Goal: Information Seeking & Learning: Find specific fact

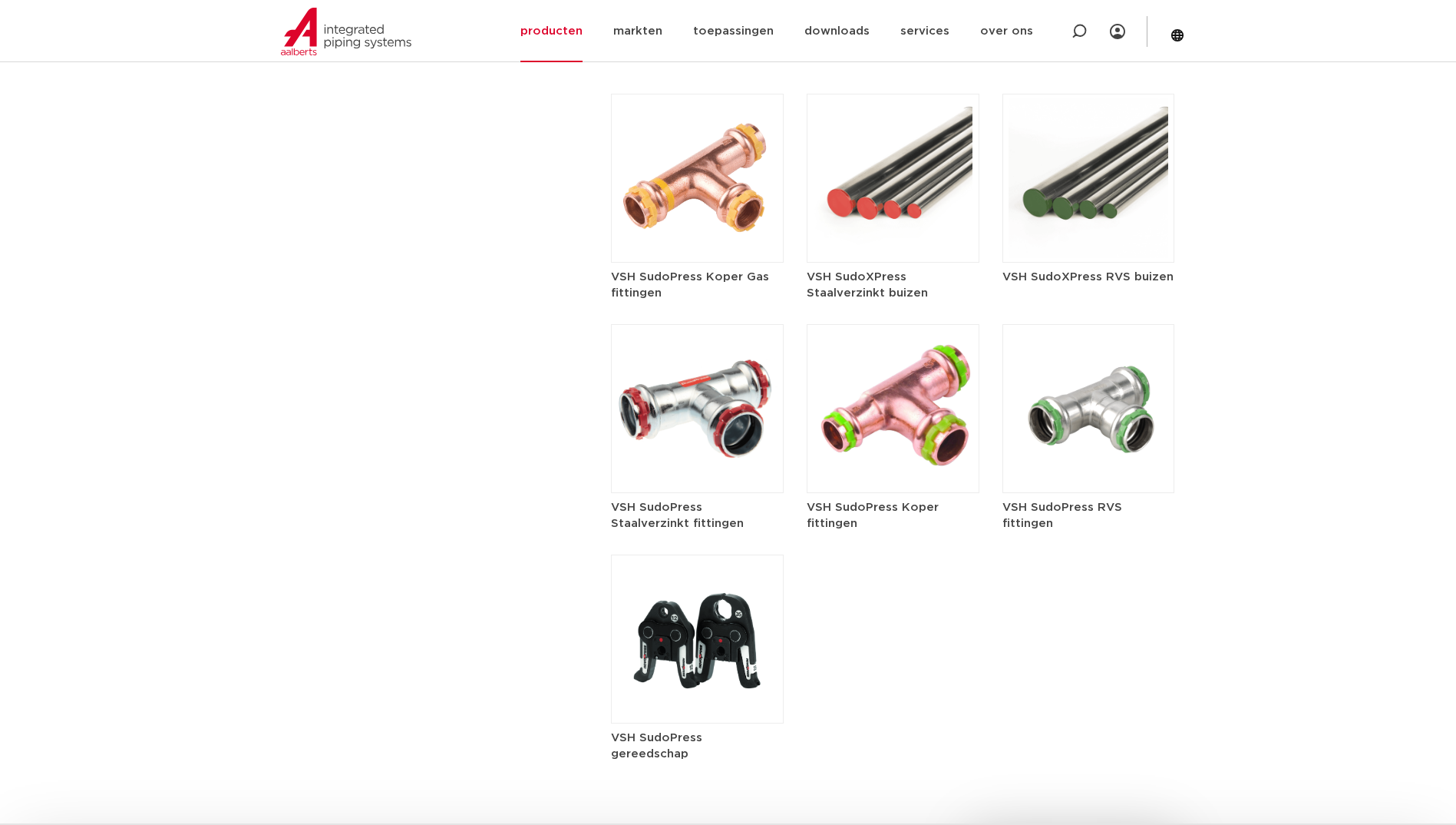
scroll to position [1920, 0]
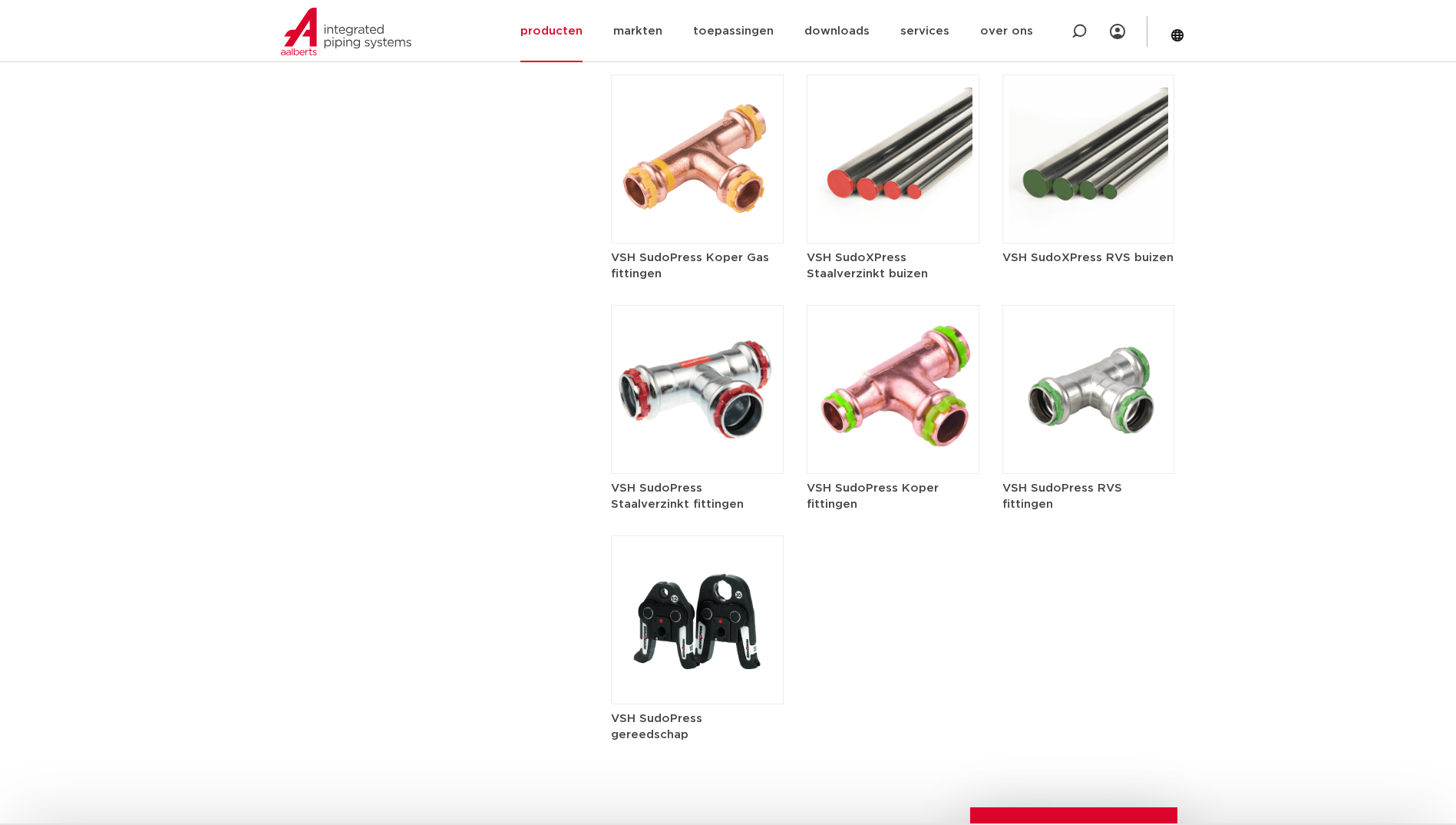
click at [1091, 443] on img at bounding box center [1089, 389] width 173 height 169
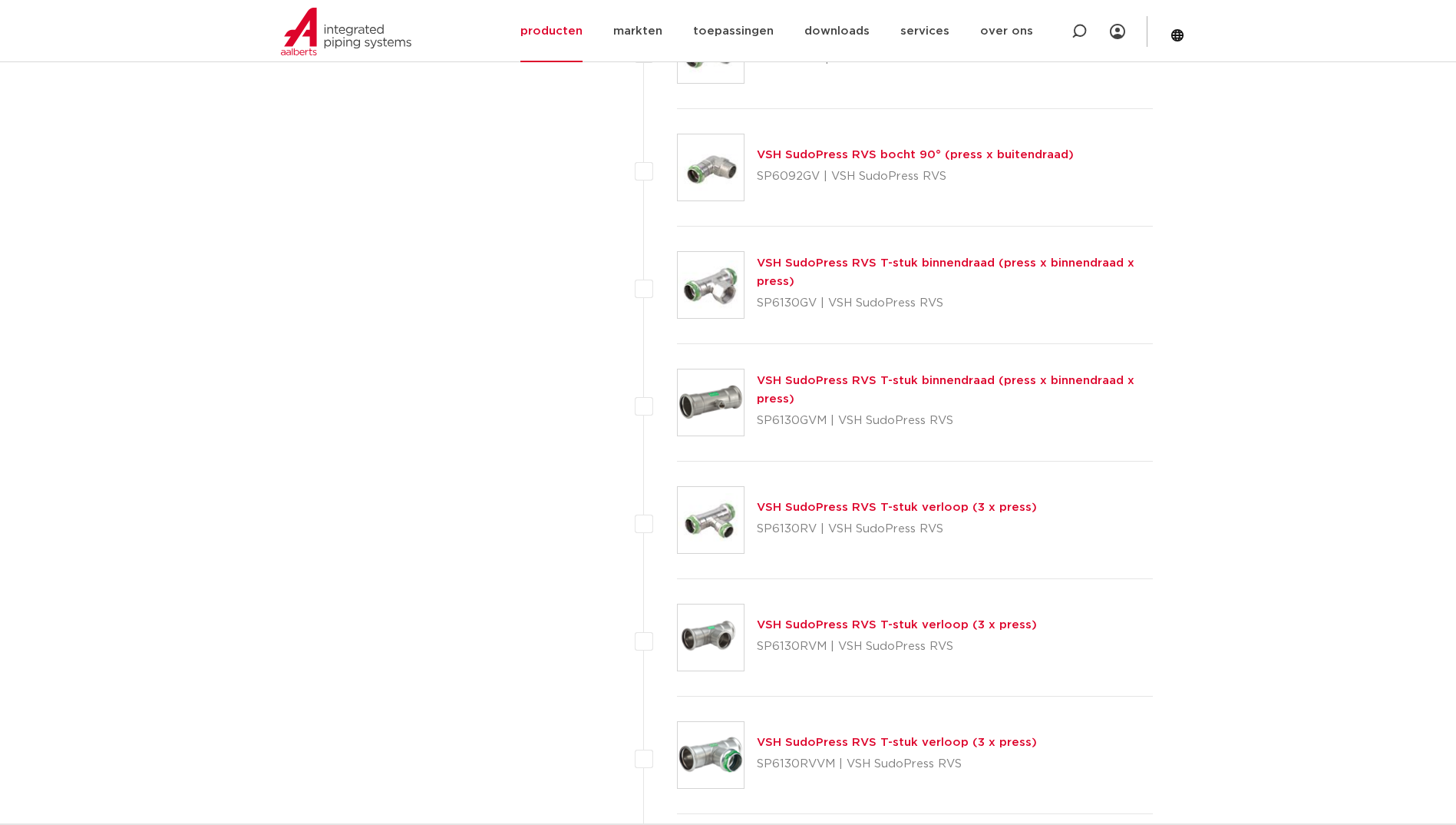
scroll to position [1305, 0]
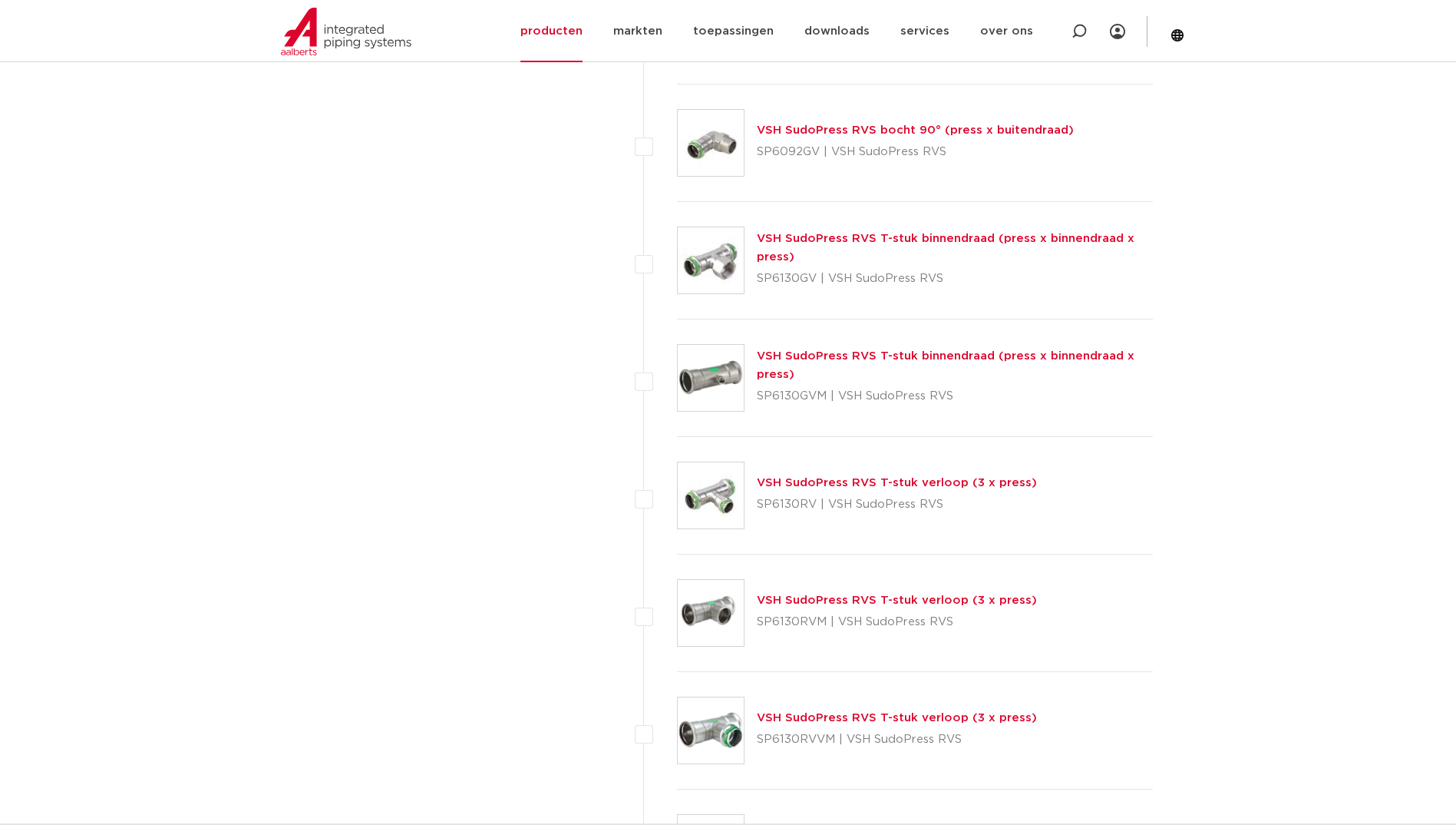
click at [710, 510] on img at bounding box center [710, 494] width 66 height 66
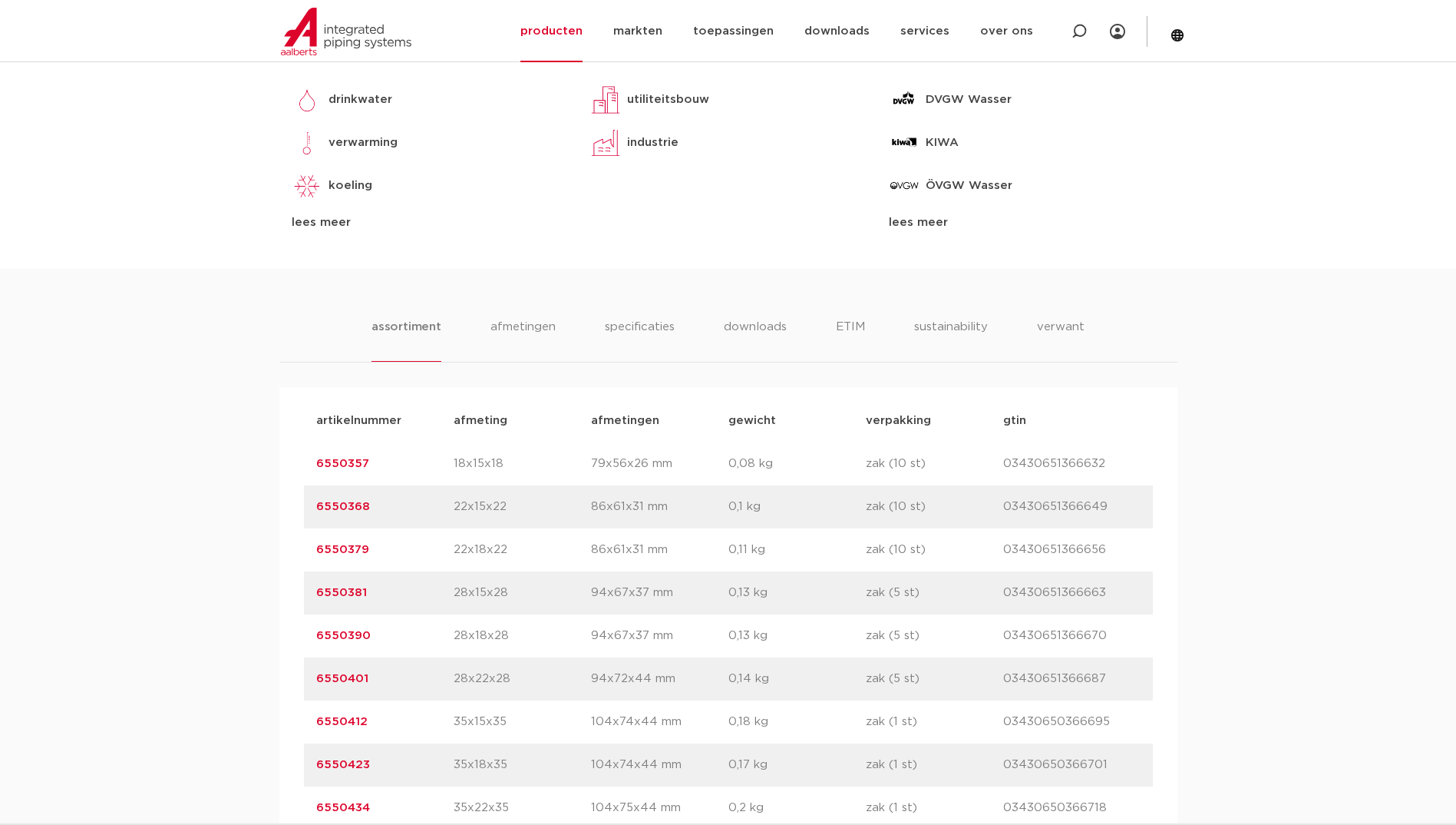
scroll to position [844, 0]
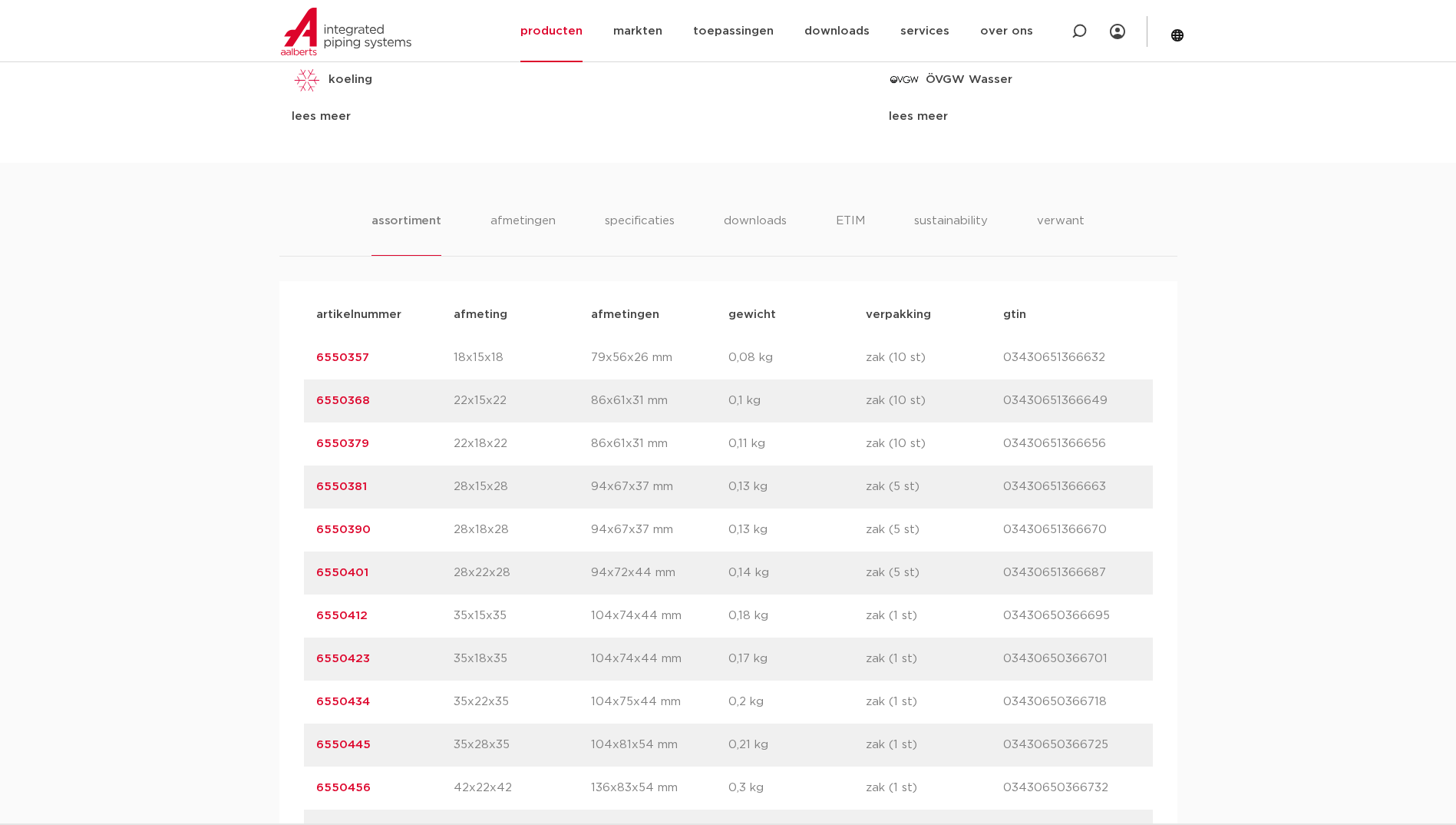
click at [350, 357] on link "6550357" at bounding box center [342, 358] width 53 height 11
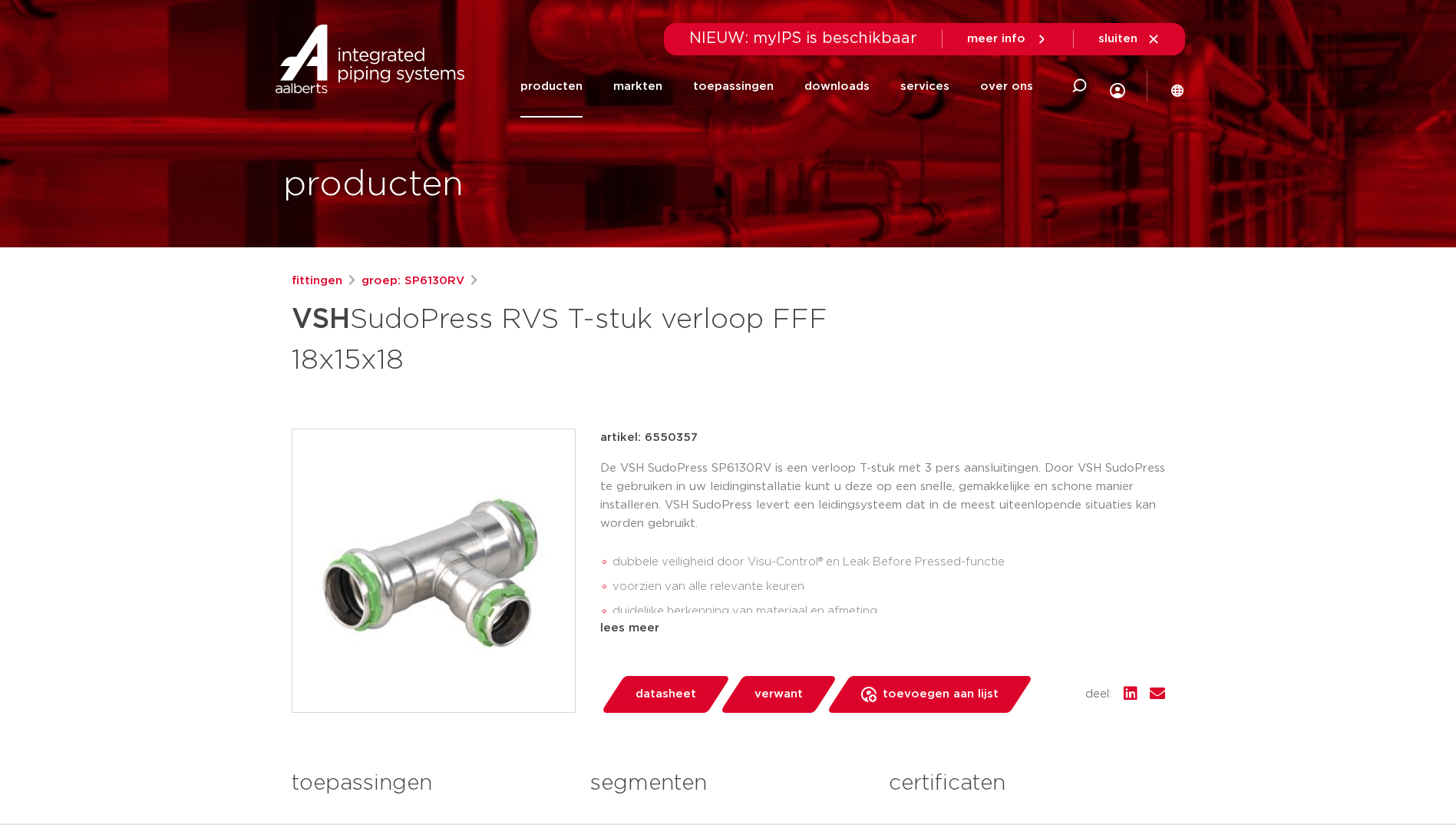
click at [674, 436] on p "artikel: 6550357" at bounding box center [649, 437] width 98 height 18
copy p "6550357"
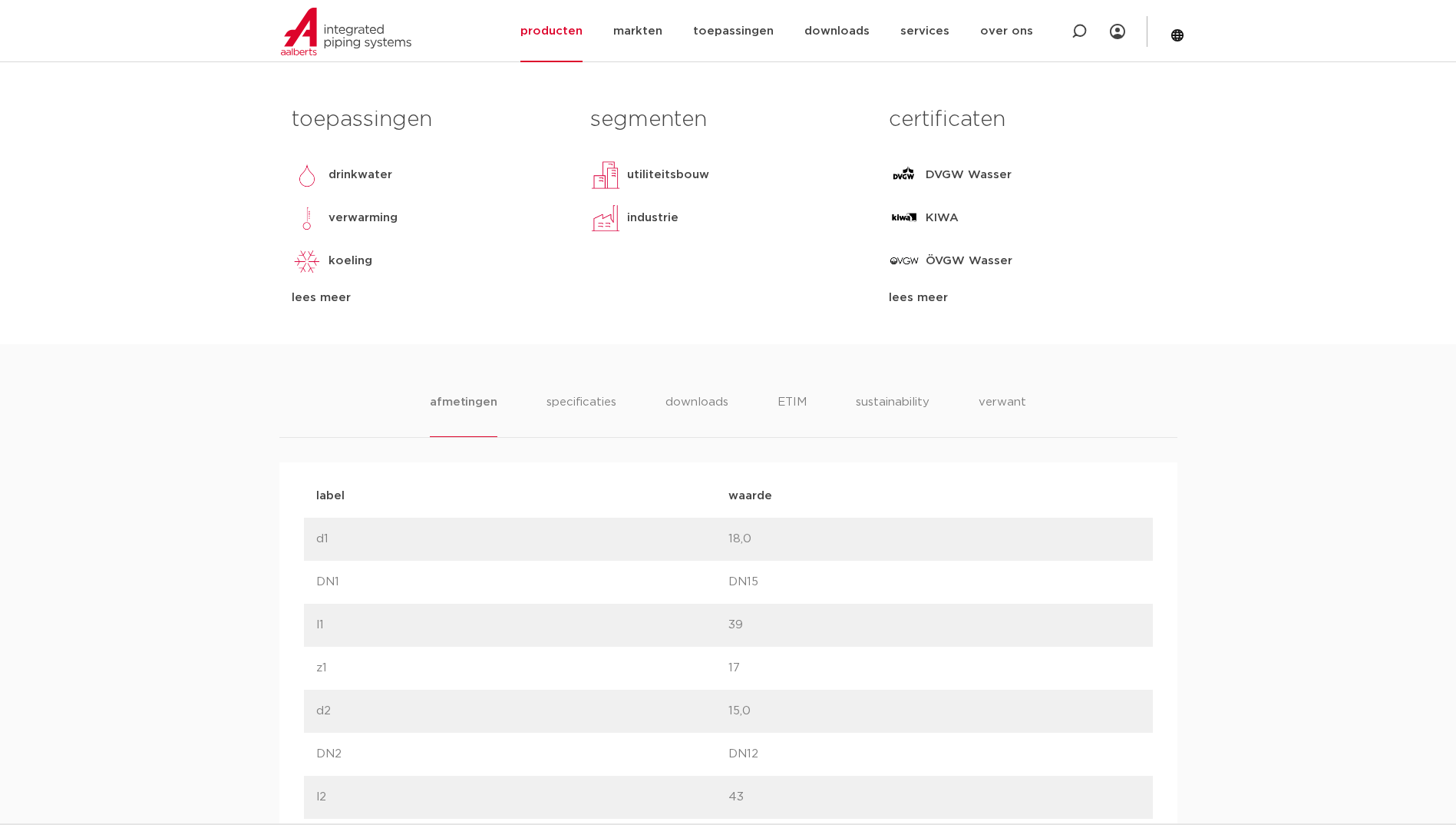
scroll to position [691, 0]
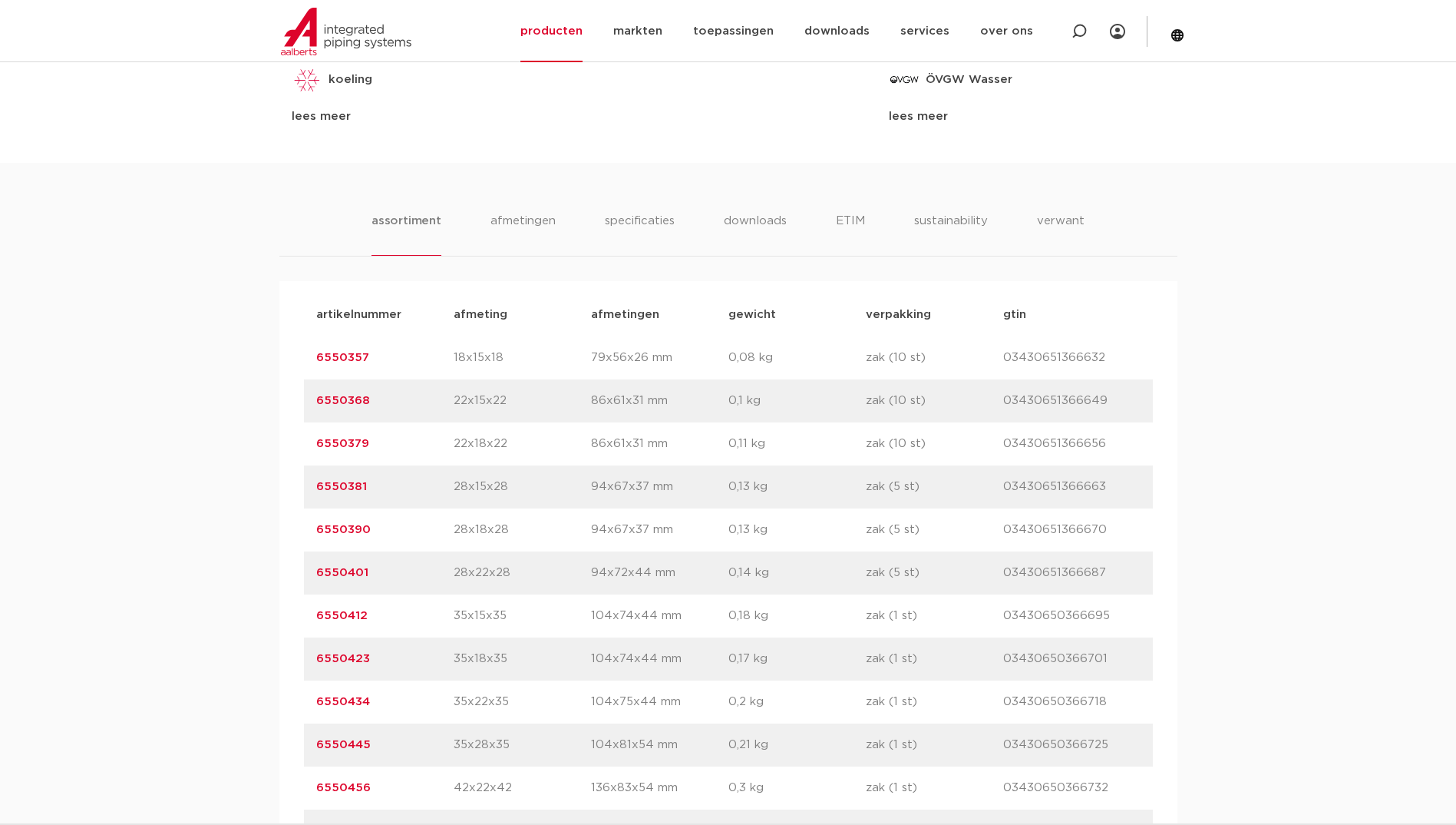
drag, startPoint x: 370, startPoint y: 403, endPoint x: 307, endPoint y: 409, distance: 63.3
click at [306, 409] on div "artikelnummer 6550368 afmeting 22x15x22 afmetingen 86x61x31 mm gewicht 0,1 kg v…" at bounding box center [728, 401] width 849 height 43
drag, startPoint x: 307, startPoint y: 409, endPoint x: 329, endPoint y: 403, distance: 22.8
copy link "6550368"
